Goal: Task Accomplishment & Management: Use online tool/utility

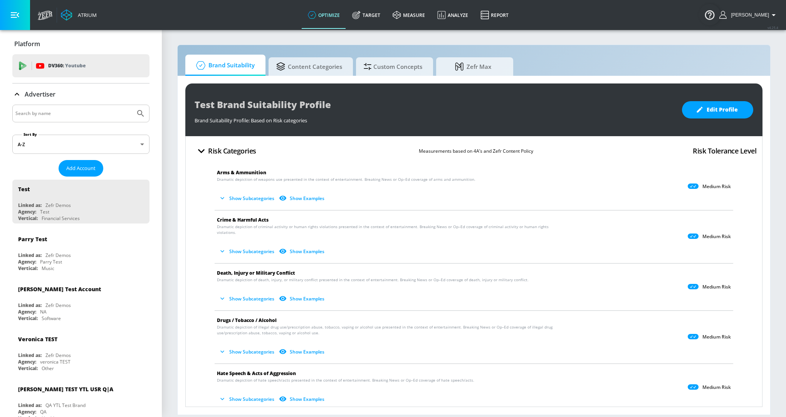
click at [50, 118] on div at bounding box center [80, 114] width 137 height 18
click at [50, 115] on input "Search by name" at bounding box center [73, 114] width 117 height 10
type input "ars"
click at [141, 112] on icon "Submit Search" at bounding box center [140, 113] width 9 height 9
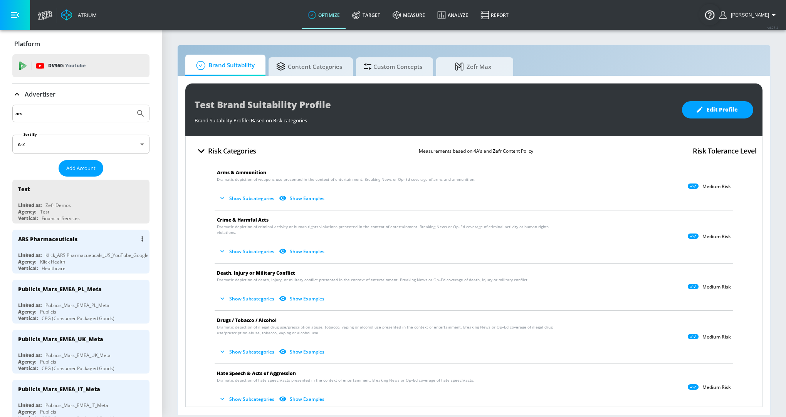
click at [70, 256] on div "Klick_ARS Pharmacueticals_US_YouTube_GoogleAds" at bounding box center [100, 255] width 111 height 7
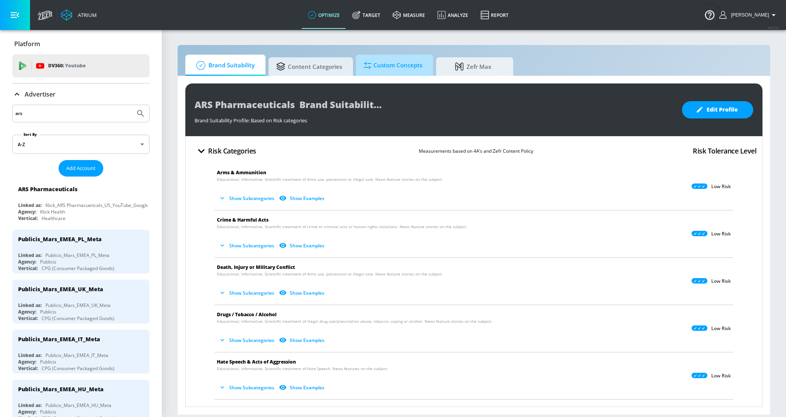
click at [386, 64] on span "Custom Concepts" at bounding box center [393, 65] width 59 height 18
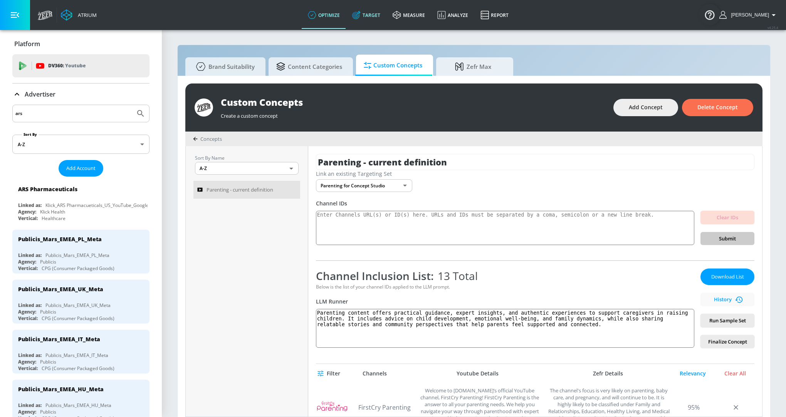
click at [374, 12] on link "Target" at bounding box center [366, 15] width 40 height 28
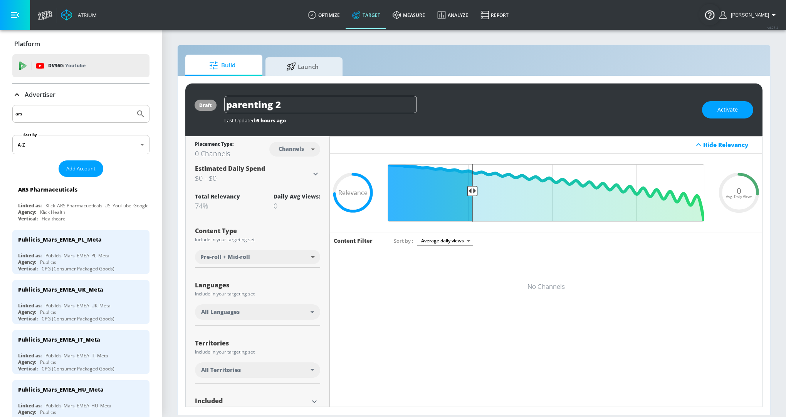
scroll to position [63, 0]
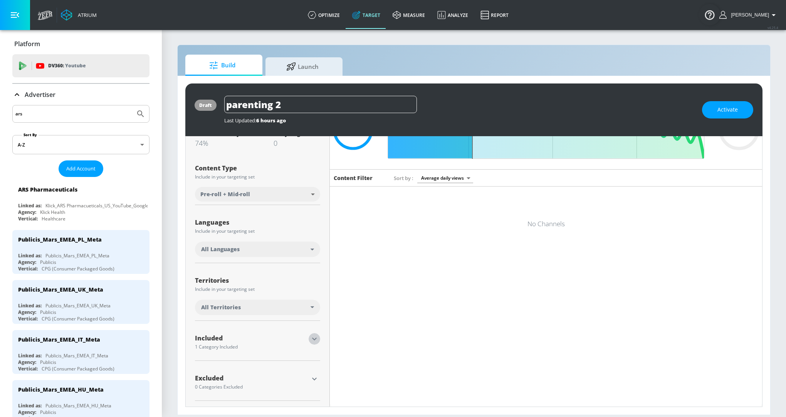
click at [317, 340] on icon "button" at bounding box center [314, 339] width 9 height 9
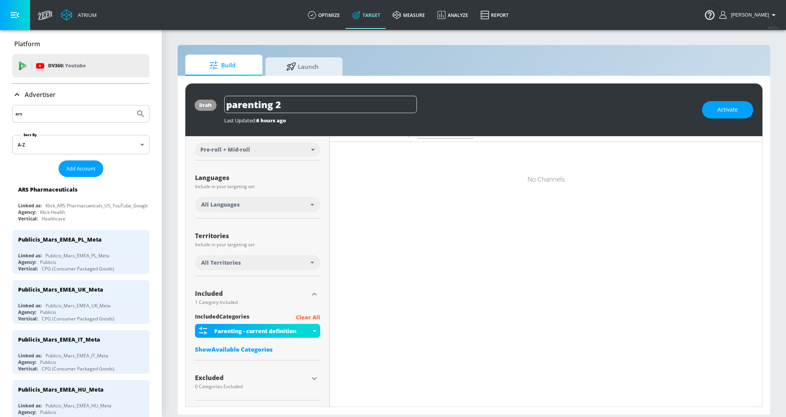
scroll to position [0, 0]
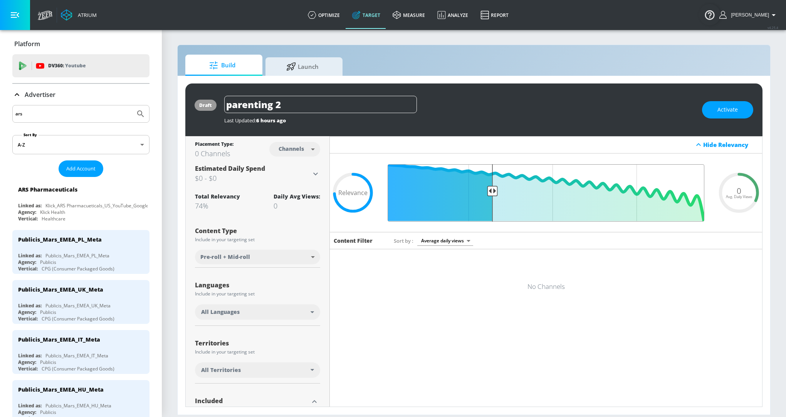
drag, startPoint x: 472, startPoint y: 190, endPoint x: 492, endPoint y: 190, distance: 20.0
click at [492, 190] on input "Final Threshold" at bounding box center [546, 192] width 324 height 57
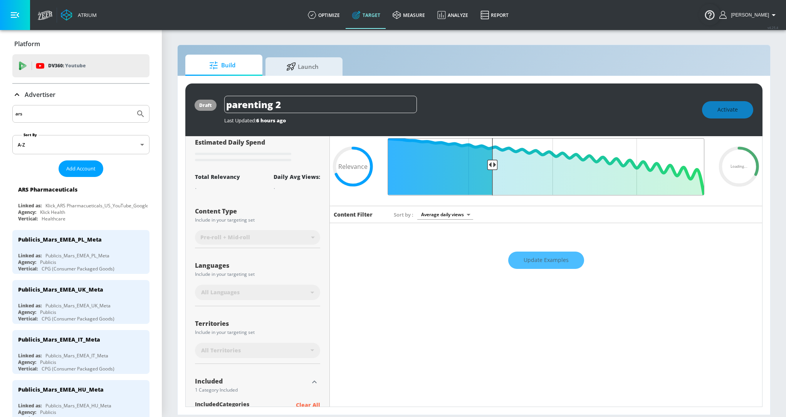
scroll to position [7, 0]
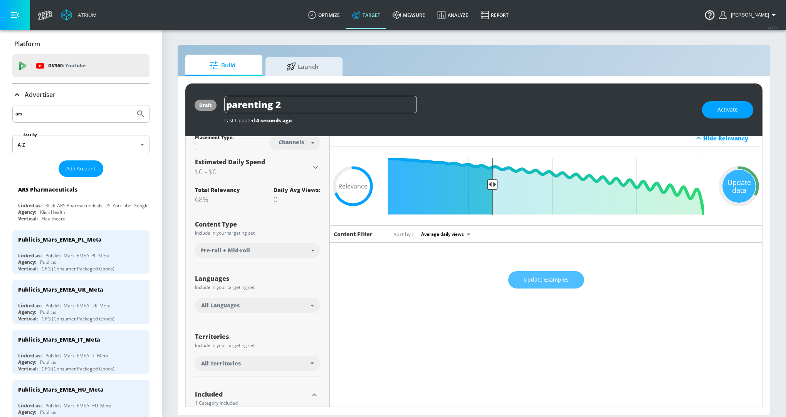
click at [538, 277] on span "Update Examples" at bounding box center [545, 280] width 45 height 10
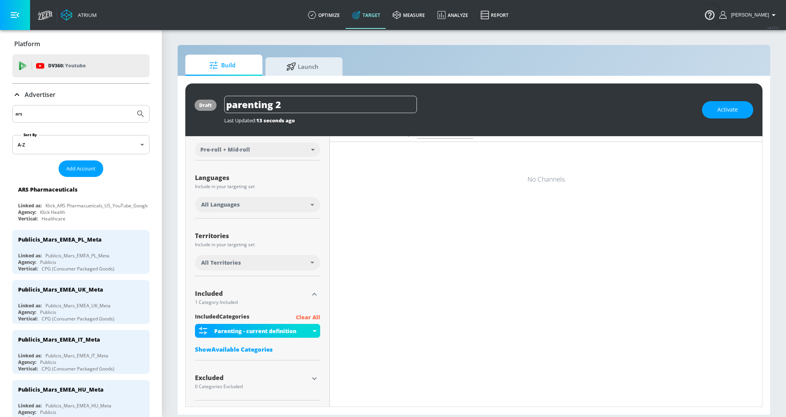
scroll to position [0, 0]
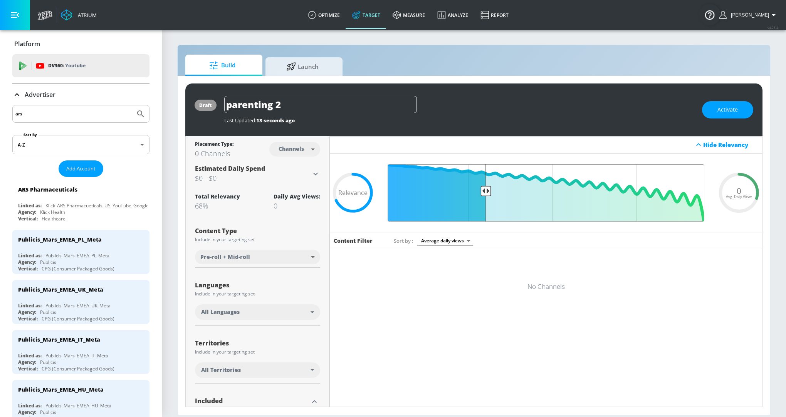
drag, startPoint x: 493, startPoint y: 192, endPoint x: 484, endPoint y: 192, distance: 8.5
click at [484, 192] on input "Final Threshold" at bounding box center [546, 192] width 324 height 57
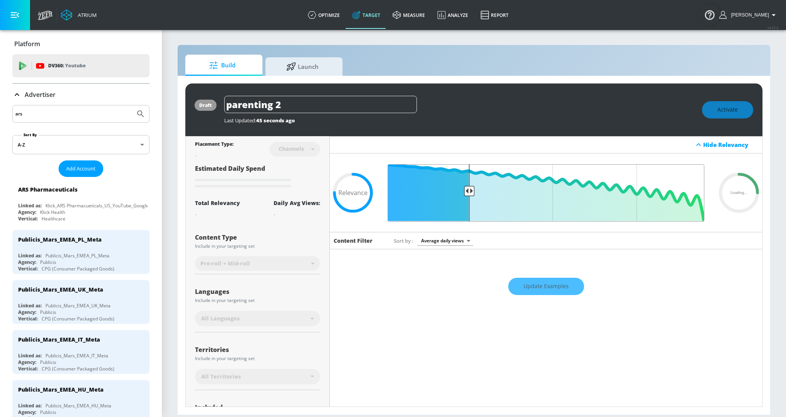
drag, startPoint x: 484, startPoint y: 192, endPoint x: 470, endPoint y: 193, distance: 14.3
type input "0.75"
click at [470, 193] on input "Final Threshold" at bounding box center [546, 192] width 324 height 57
click at [324, 14] on link "optimize" at bounding box center [324, 15] width 44 height 28
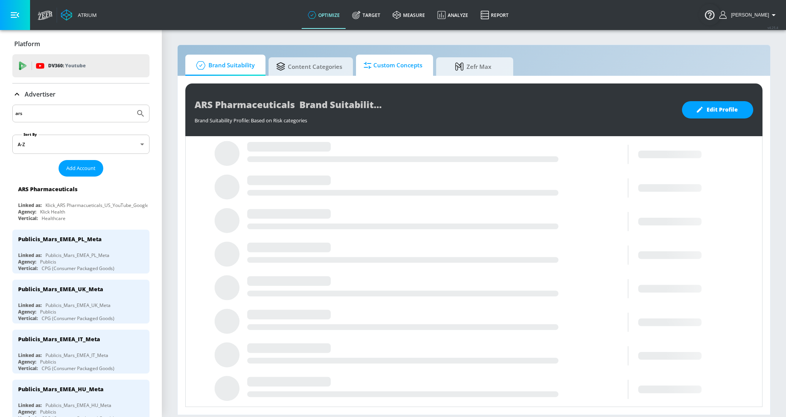
click at [384, 63] on span "Custom Concepts" at bounding box center [393, 65] width 59 height 18
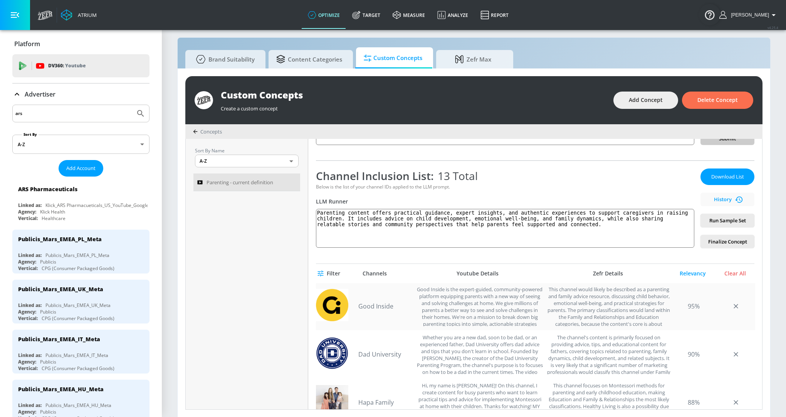
scroll to position [99, 0]
click at [370, 349] on link "Dad University" at bounding box center [385, 353] width 54 height 8
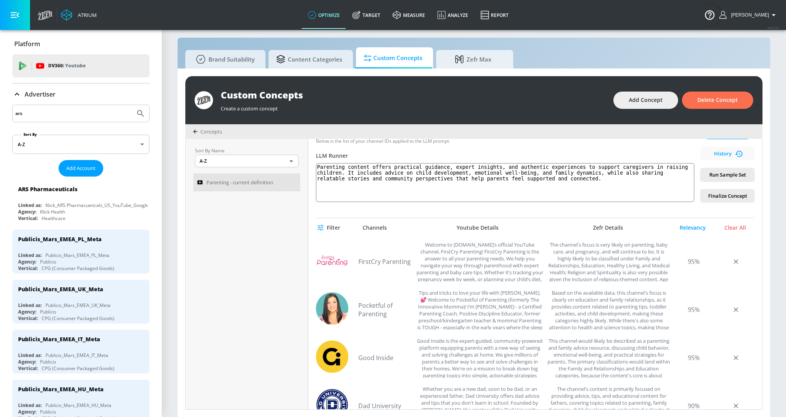
scroll to position [0, 0]
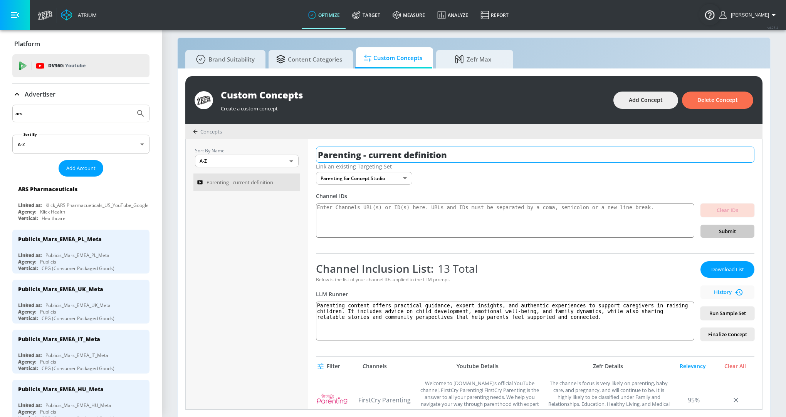
click at [372, 153] on input "Parenting - current definition" at bounding box center [535, 155] width 438 height 16
click at [424, 158] on input "Parenting - current definition" at bounding box center [535, 155] width 438 height 16
drag, startPoint x: 454, startPoint y: 157, endPoint x: 369, endPoint y: 157, distance: 84.3
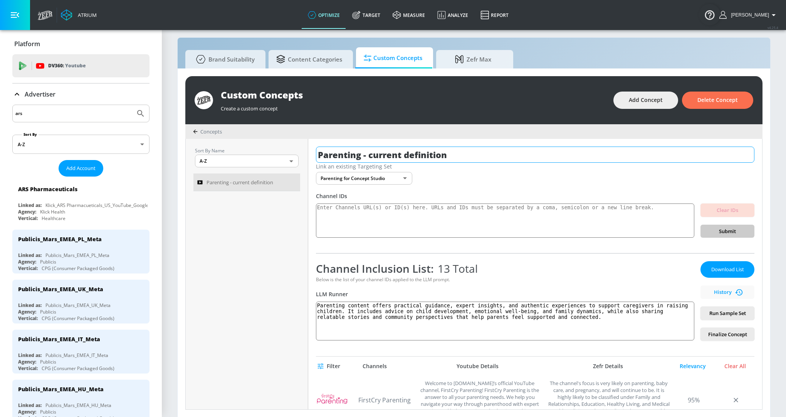
click at [369, 157] on input "Parenting - current definition" at bounding box center [535, 155] width 438 height 16
click at [263, 270] on div "Sort By Name A-Z ASC ​ Parenting - current definition" at bounding box center [247, 274] width 122 height 271
